Goal: Task Accomplishment & Management: Use online tool/utility

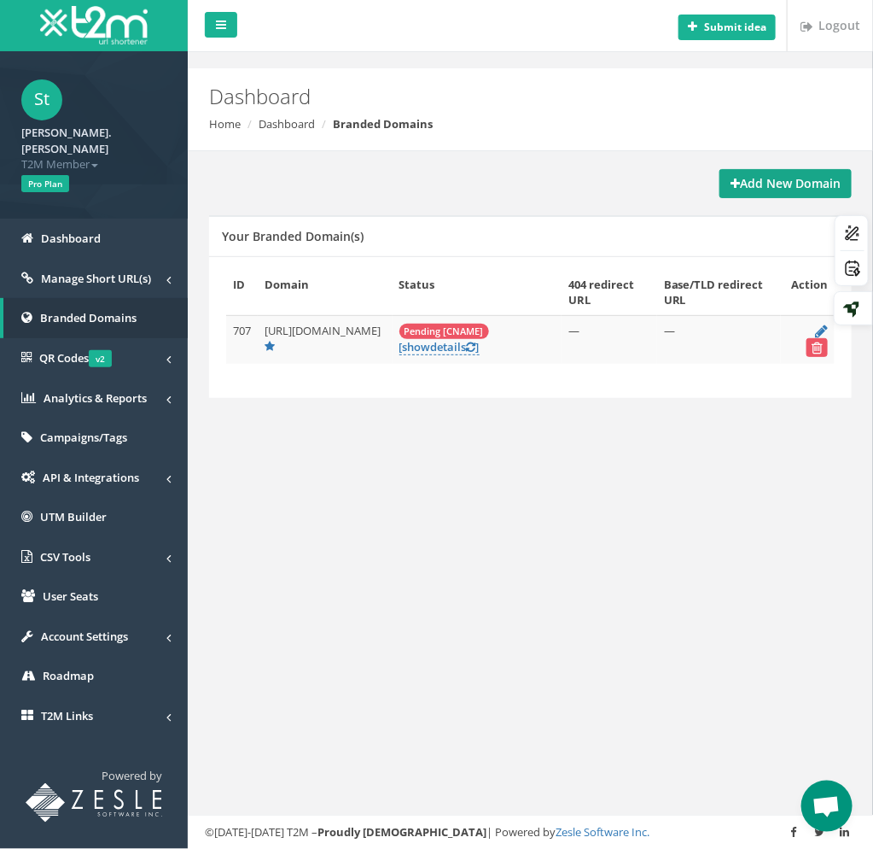
click at [739, 184] on strong "Add New Domain" at bounding box center [786, 183] width 110 height 16
click at [473, 166] on div "Add New Domain Your Branded Domain(s) ID Domain Status 404 redirect URL Base/TL…" at bounding box center [531, 302] width 660 height 303
click at [645, 59] on div "Submit idea Logout Dashboard Home Dashboard Branded Domains Add New Domain Your…" at bounding box center [531, 424] width 686 height 849
click at [80, 271] on span "Manage Short URL(s)" at bounding box center [96, 278] width 110 height 15
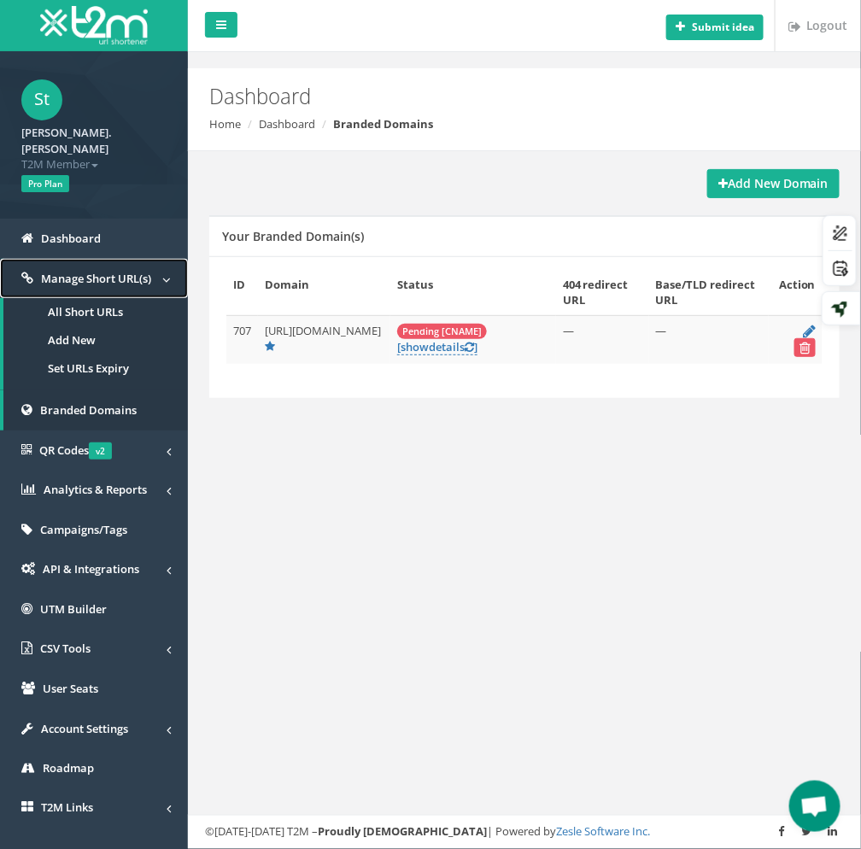
click at [80, 271] on span "Manage Short URL(s)" at bounding box center [96, 278] width 110 height 15
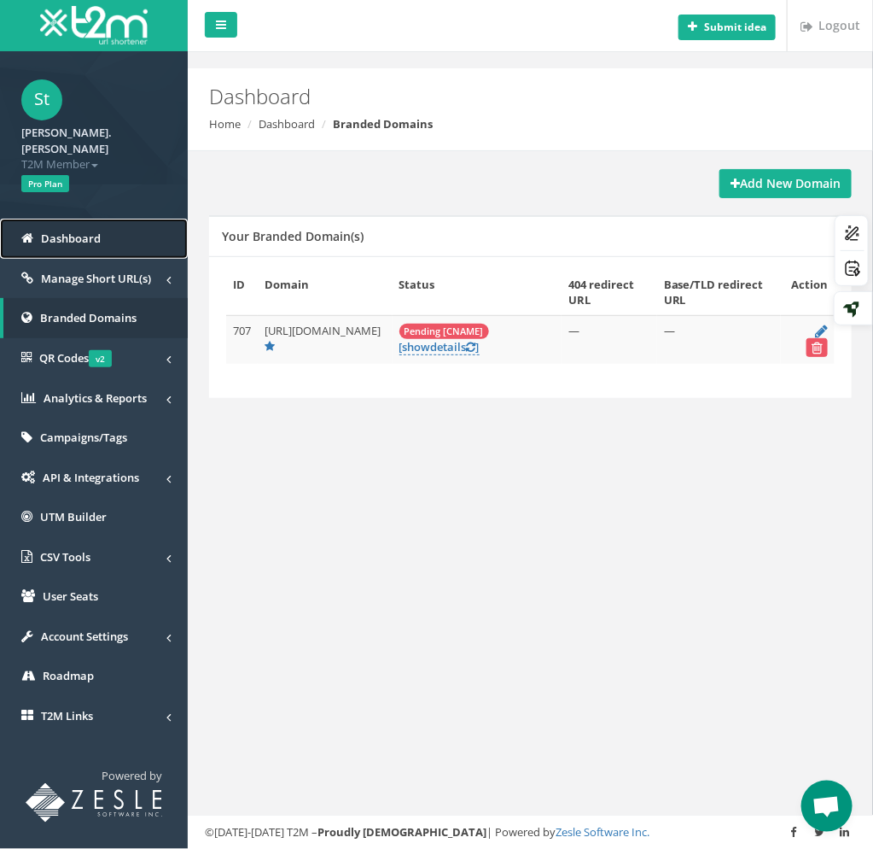
click at [65, 230] on span "Dashboard" at bounding box center [71, 237] width 60 height 15
